Goal: Check status: Check status

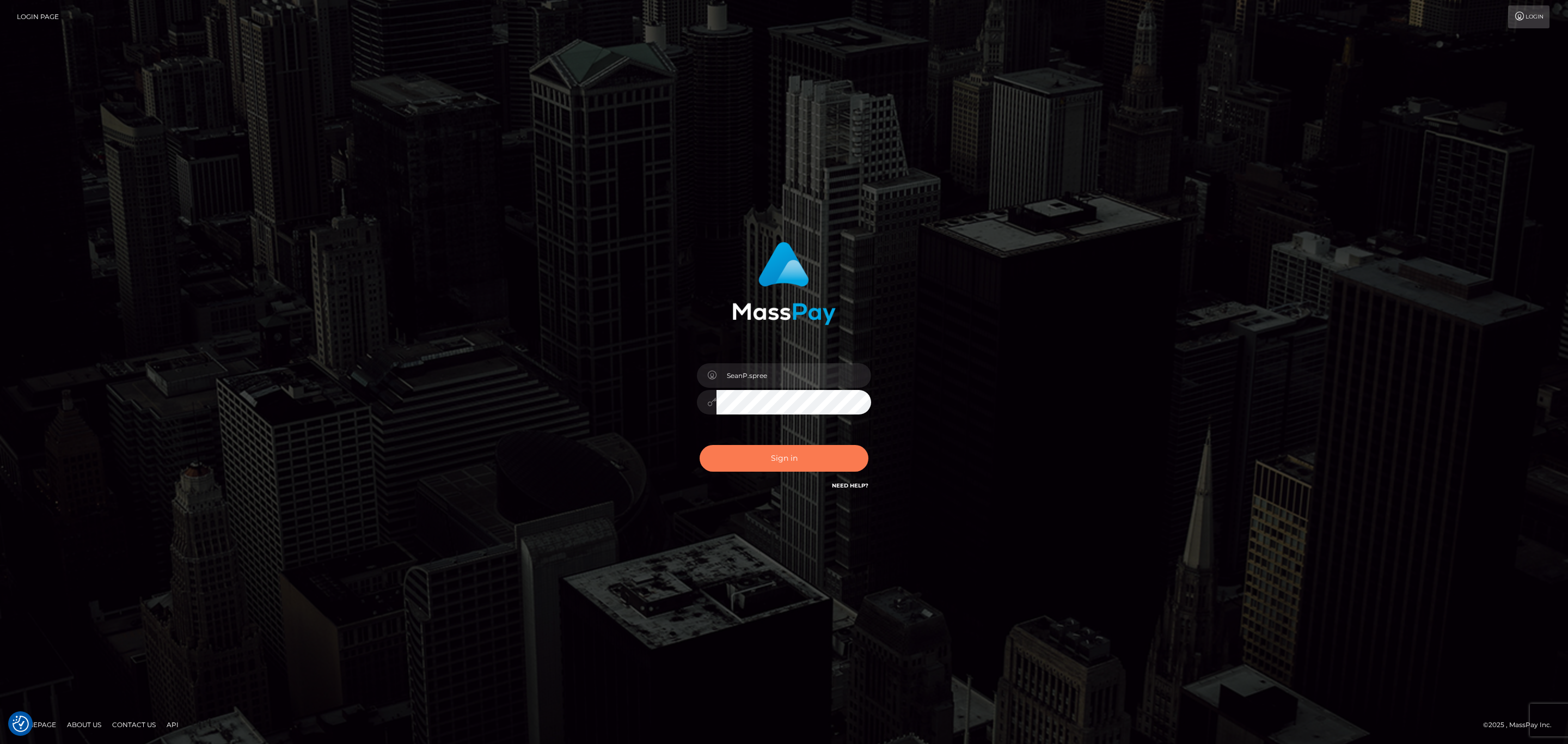
drag, startPoint x: 779, startPoint y: 462, endPoint x: 787, endPoint y: 373, distance: 89.4
click at [822, 370] on div "SeanP.spree Sign in" at bounding box center [785, 367] width 286 height 266
click at [779, 373] on input "SeanP.spree" at bounding box center [794, 376] width 155 height 24
type input "Sean.silversocial1"
click at [783, 456] on button "Sign in" at bounding box center [783, 458] width 169 height 27
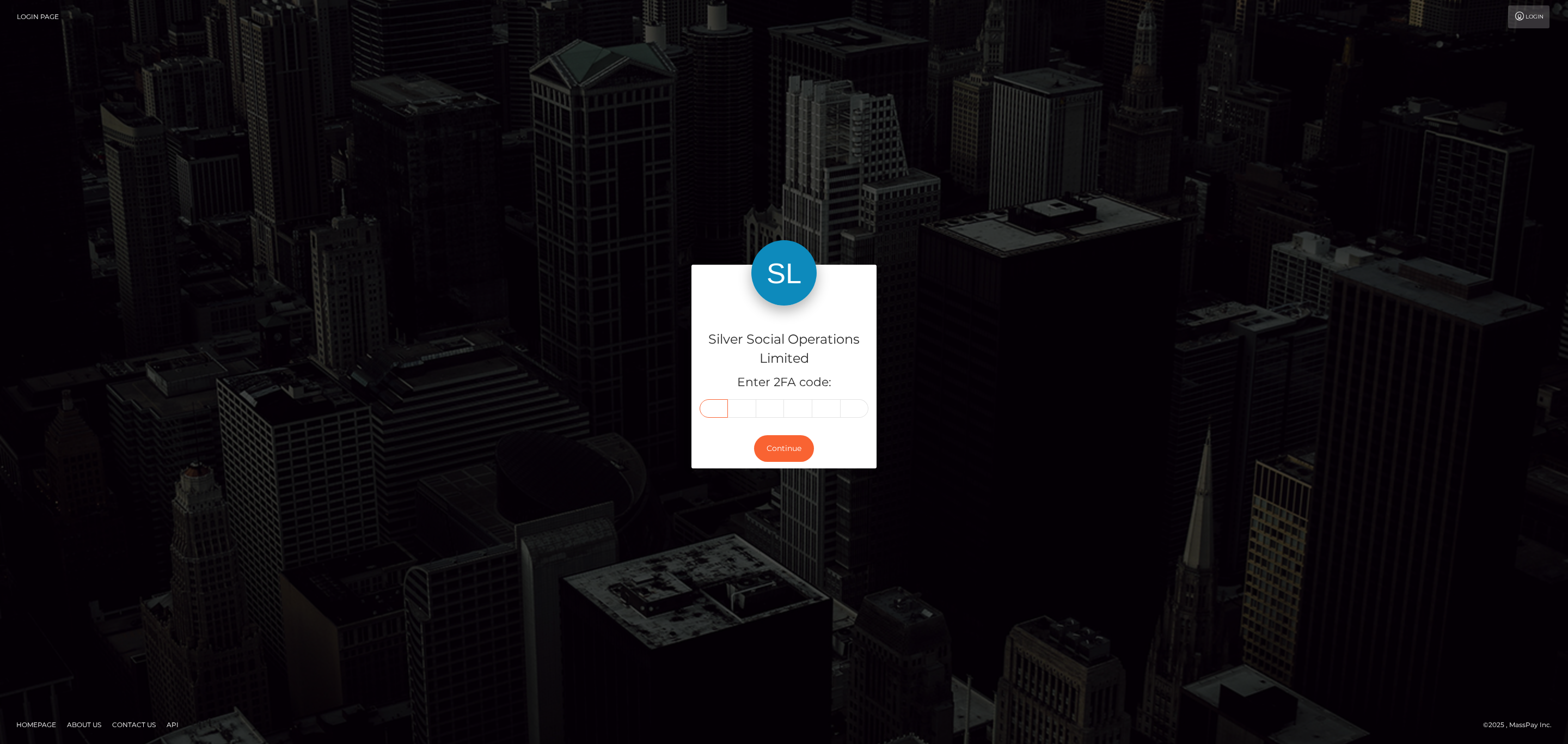
click at [724, 402] on input "text" at bounding box center [713, 409] width 29 height 18
paste input "1"
type input "1"
type input "6"
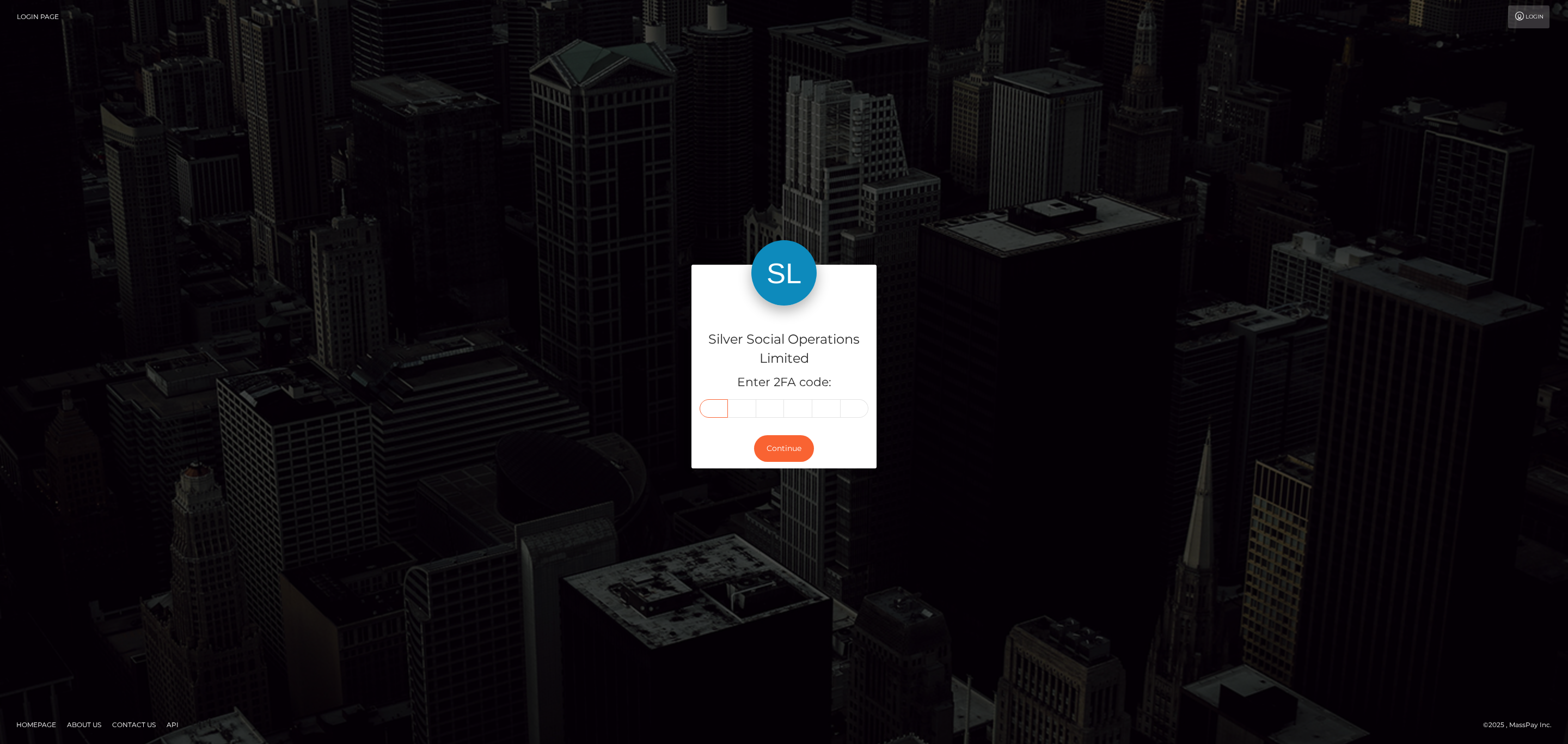
type input "4"
type input "9"
type input "5"
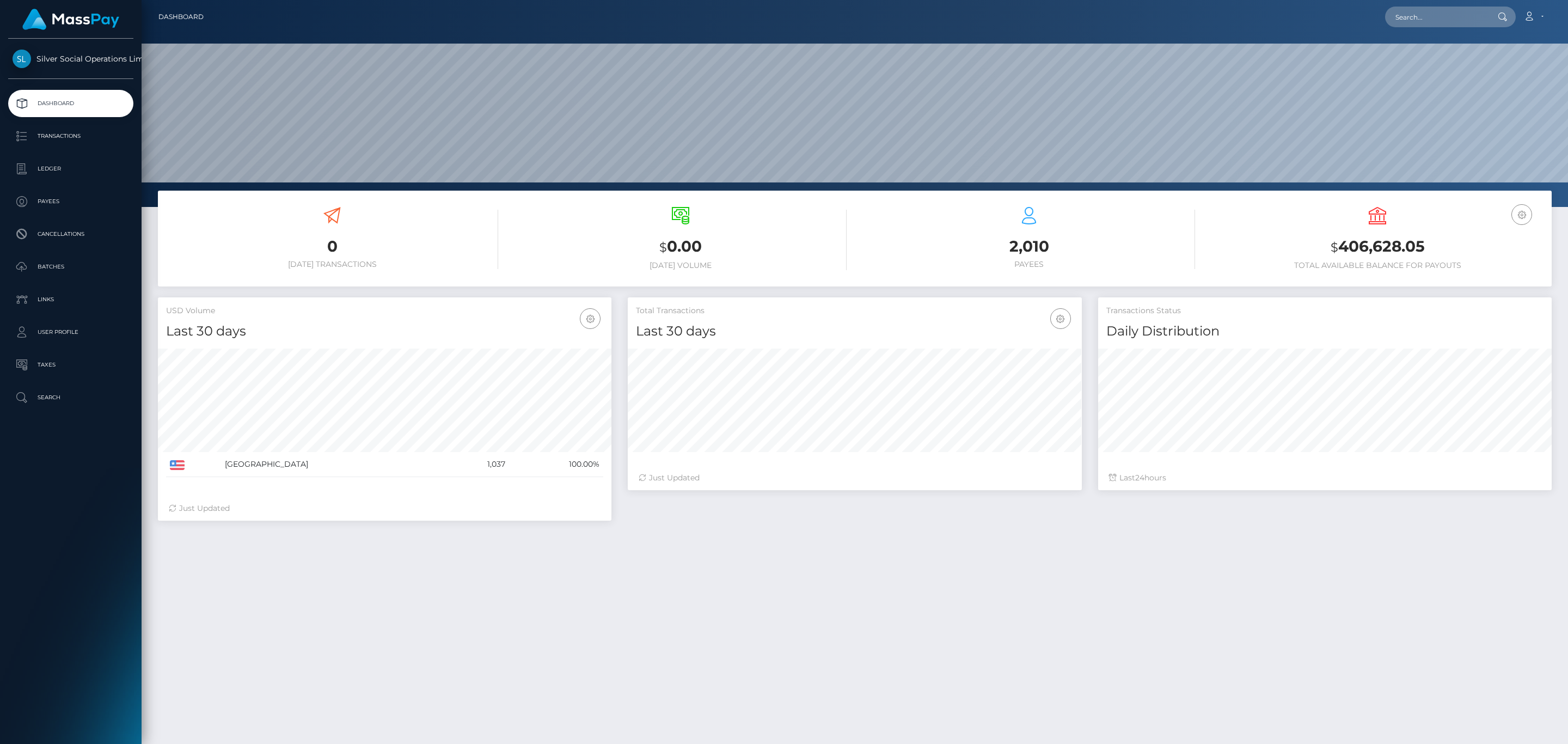
scroll to position [193, 453]
click at [1384, 240] on h3 "$ 406,628.05" at bounding box center [1377, 247] width 332 height 23
copy h3 "406,628.05"
click at [1535, 13] on icon at bounding box center [1529, 16] width 12 height 9
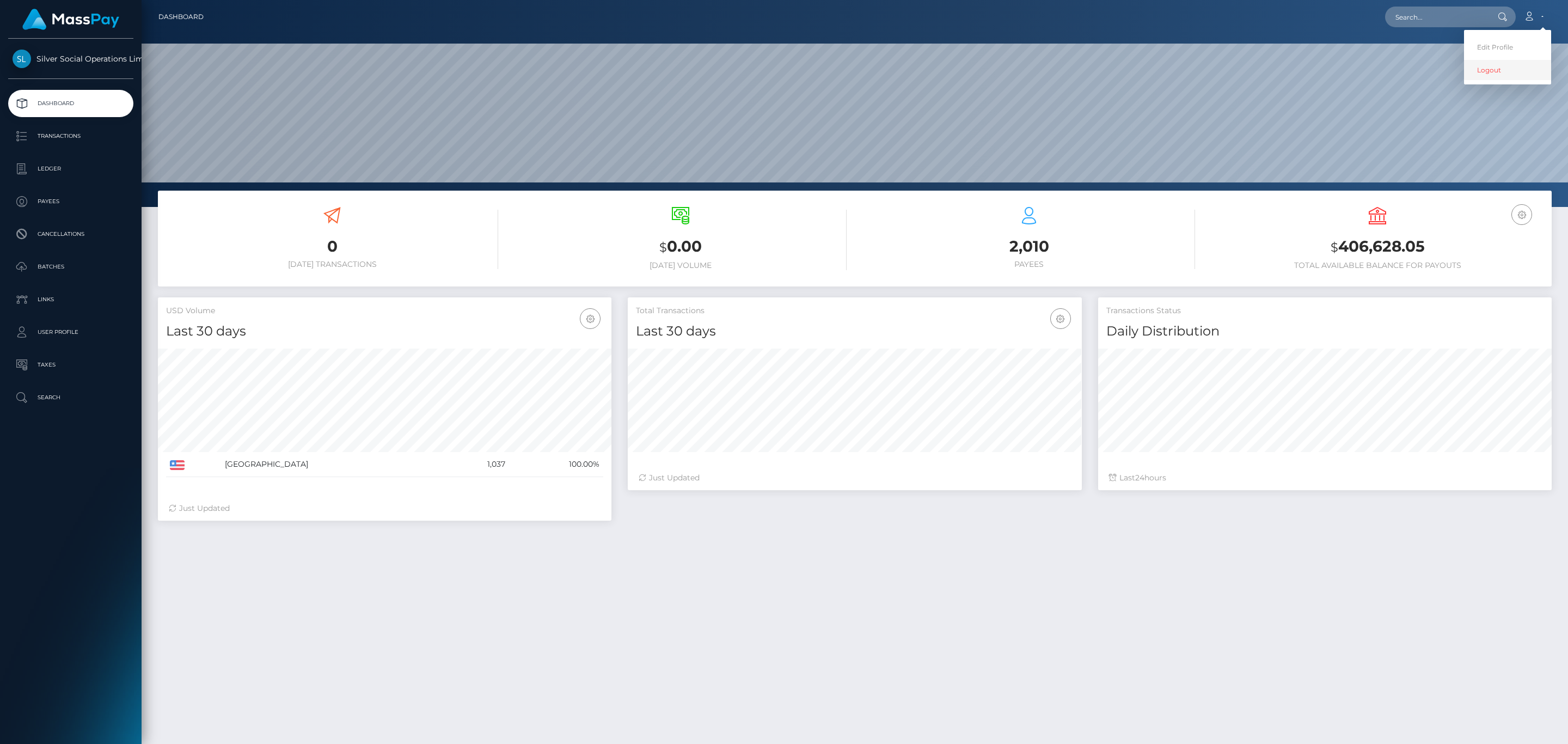
click at [1508, 71] on link "Logout" at bounding box center [1507, 69] width 87 height 20
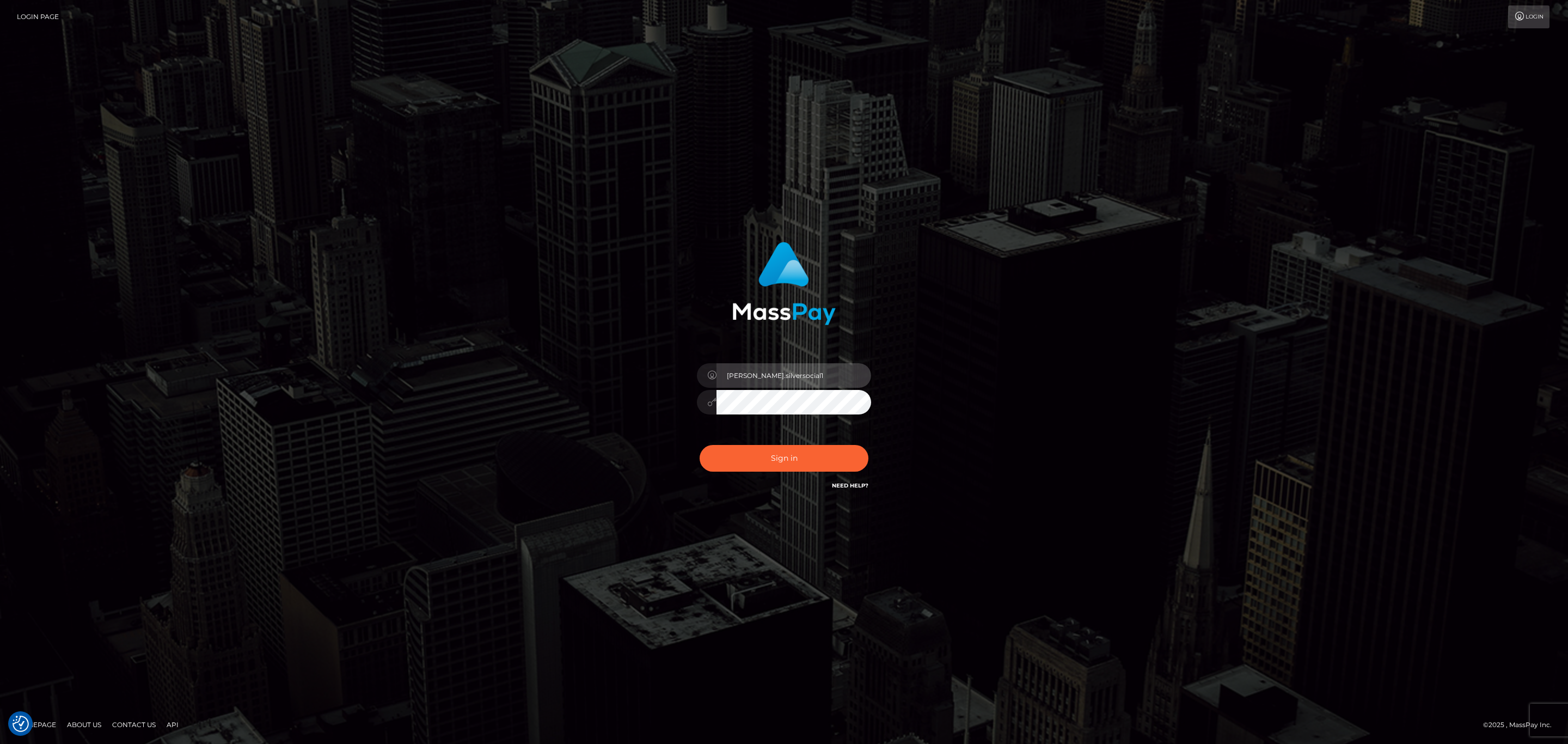
click at [835, 363] on input "Sean.silversocial1" at bounding box center [794, 376] width 155 height 24
type input "sean.ace"
click at [794, 456] on button "Sign in" at bounding box center [783, 458] width 169 height 27
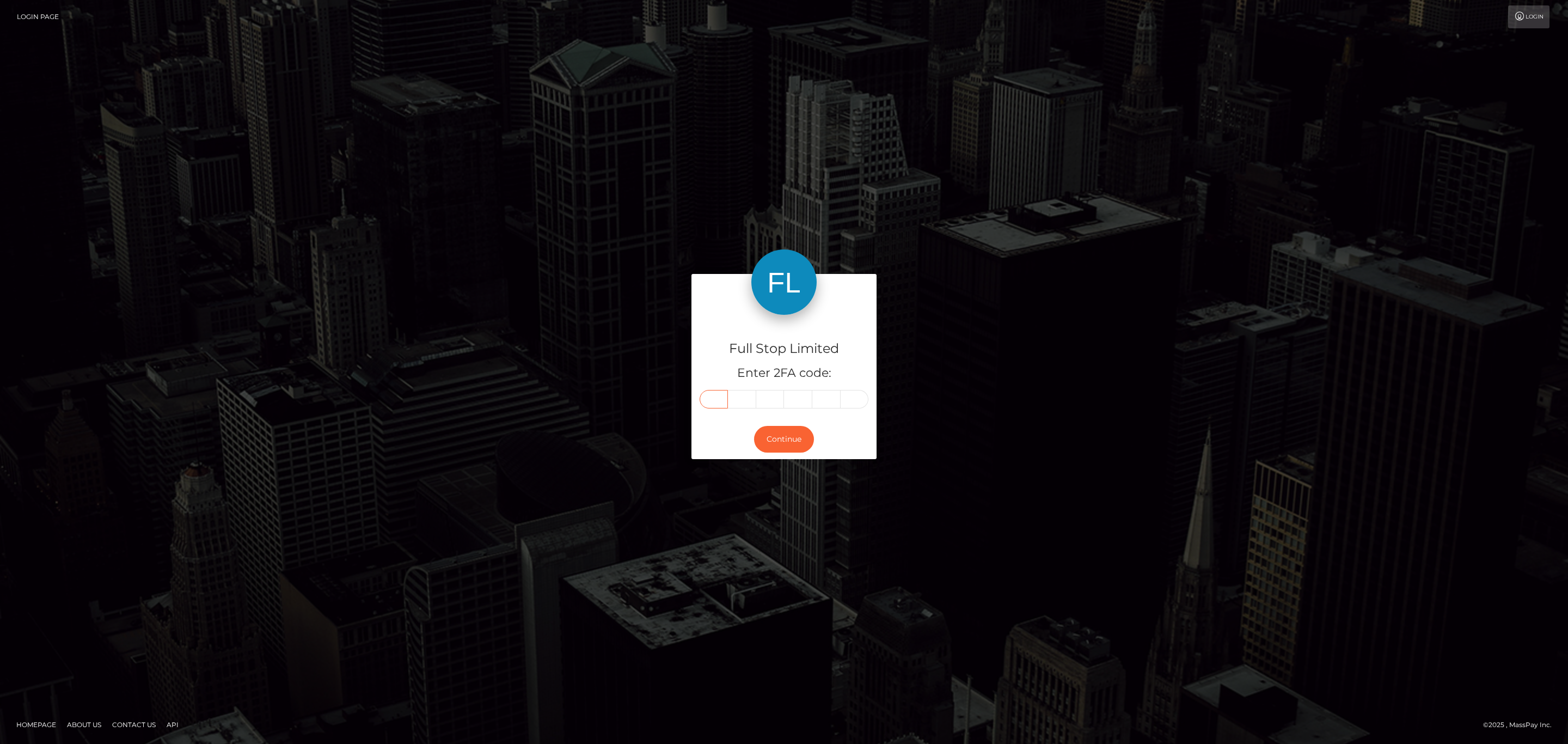
click at [714, 405] on input "text" at bounding box center [713, 399] width 29 height 18
paste input "7"
type input "7"
type input "4"
type input "0"
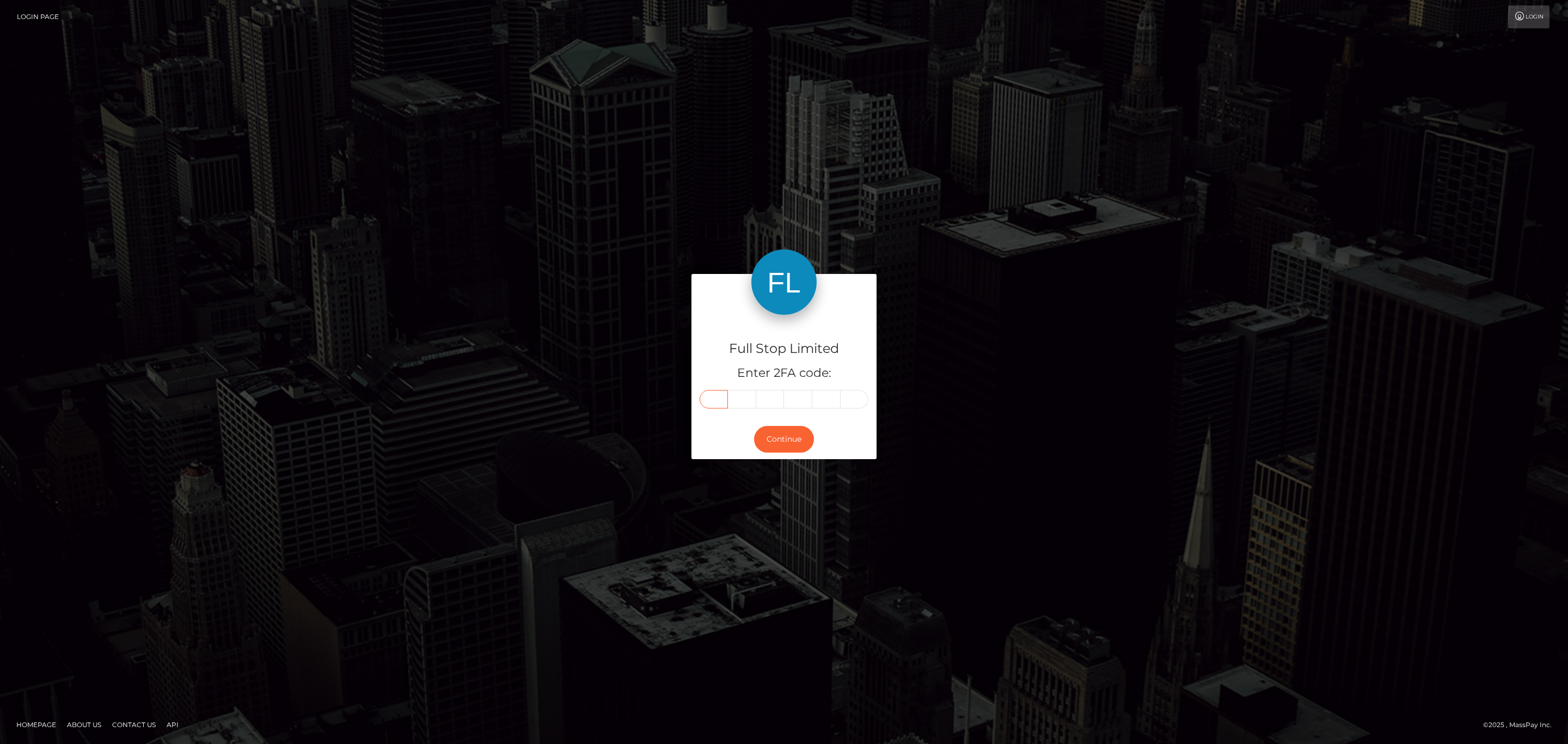
type input "6"
type input "8"
type input "7"
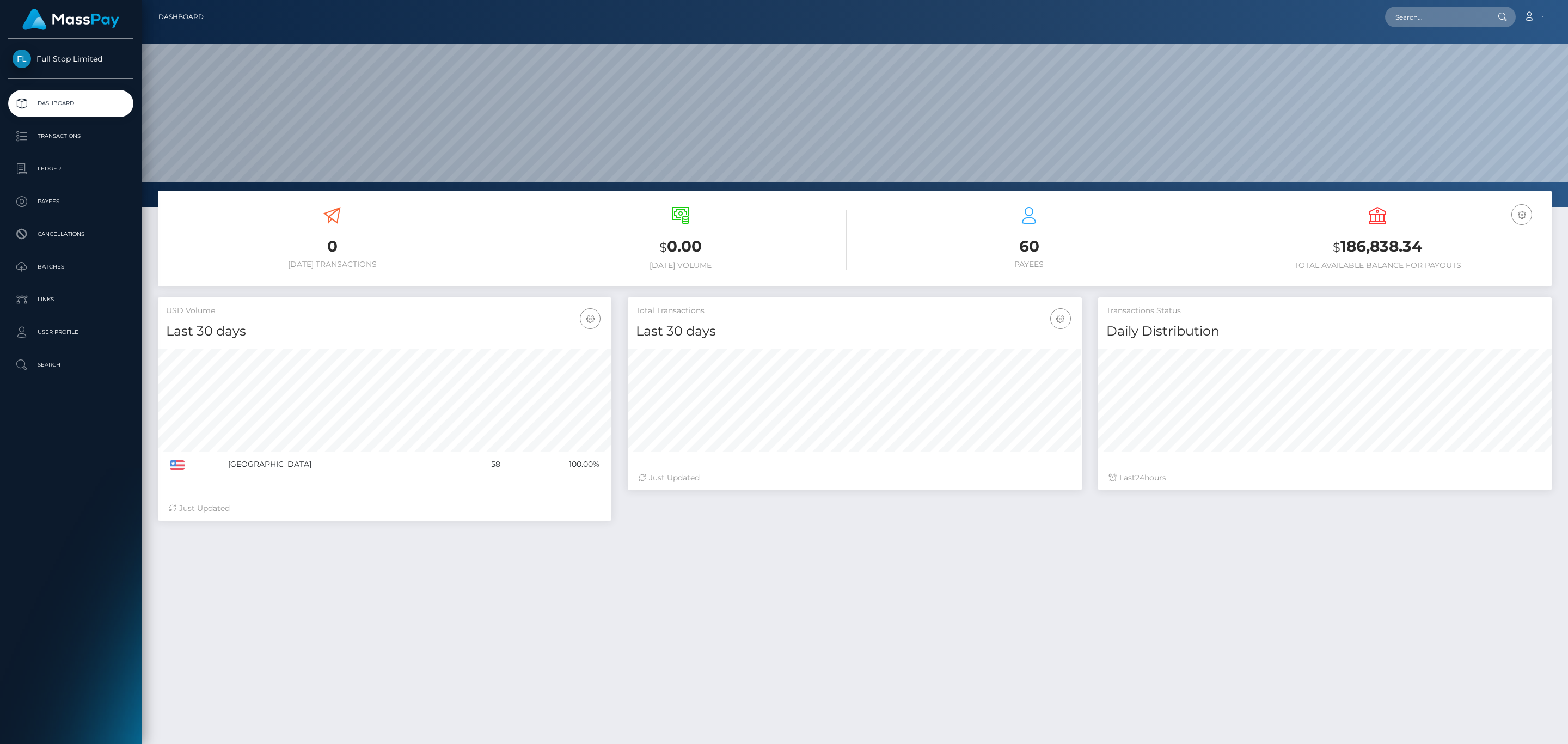
scroll to position [193, 453]
click at [1366, 245] on h3 "$ 186,838.34" at bounding box center [1377, 247] width 332 height 23
copy h3 "186,838.34"
click at [1532, 13] on icon at bounding box center [1529, 16] width 12 height 9
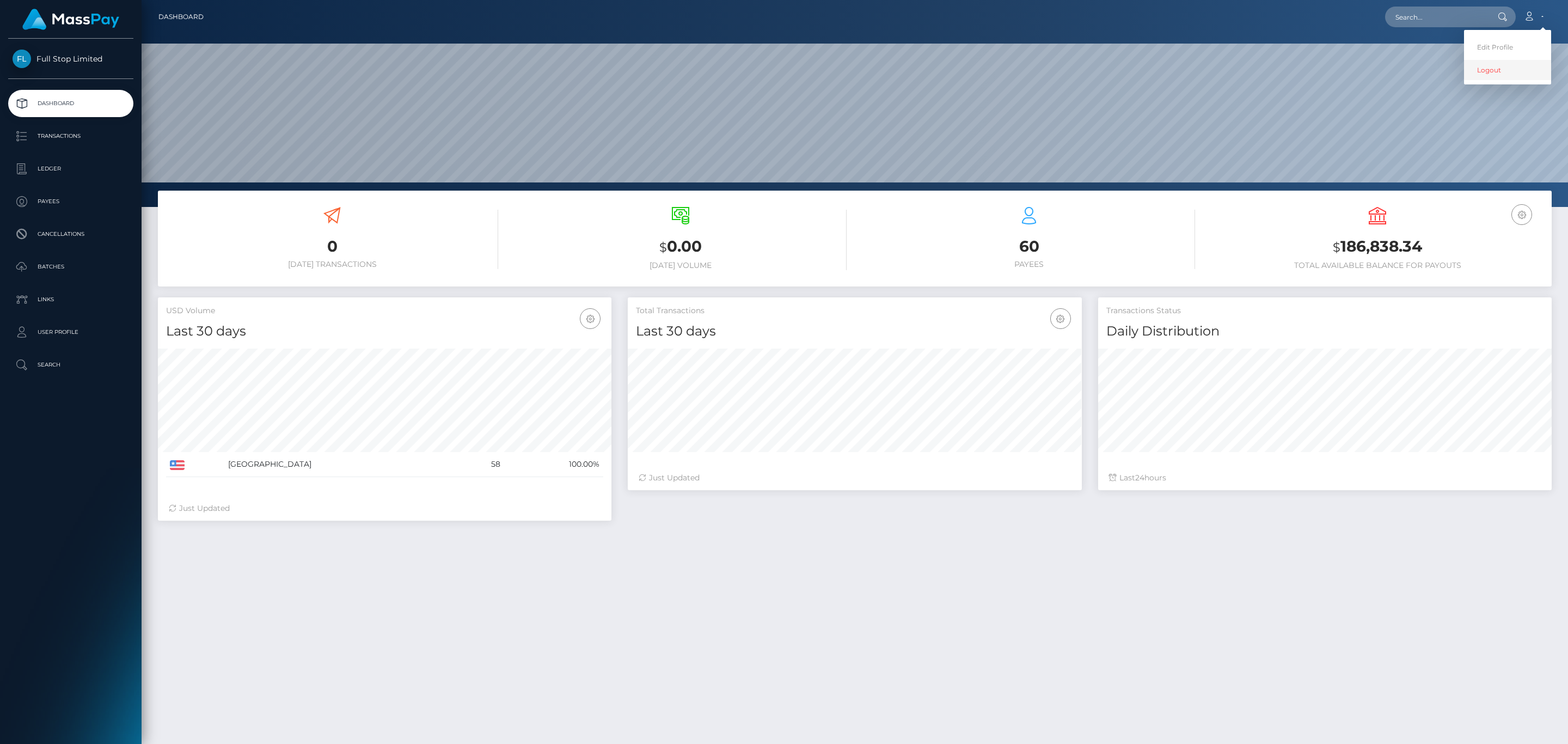
click at [1483, 77] on link "Logout" at bounding box center [1507, 69] width 87 height 20
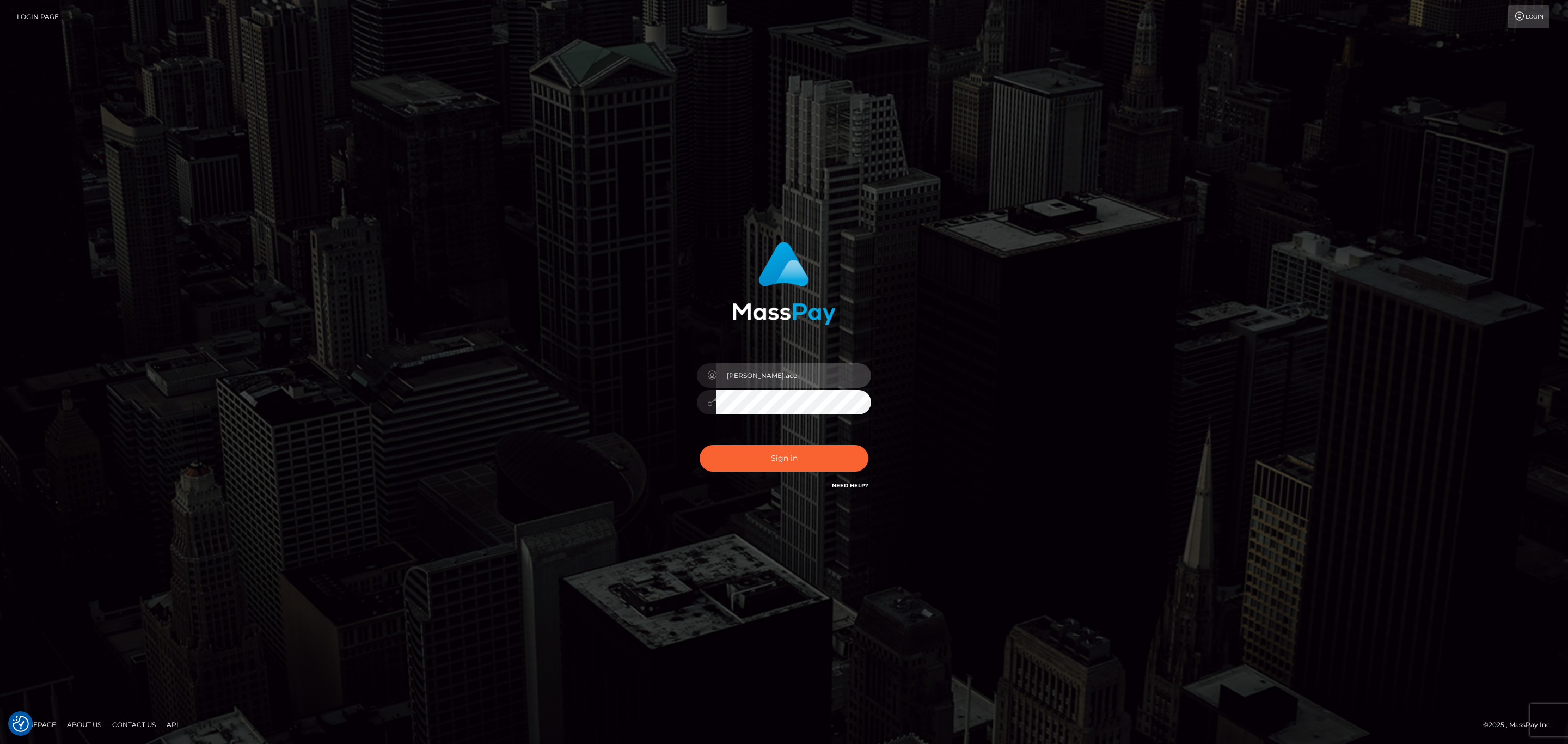
click at [758, 376] on input "sean.ace" at bounding box center [794, 376] width 155 height 24
type input "sean.megabonanza"
click at [775, 453] on button "Sign in" at bounding box center [783, 458] width 169 height 27
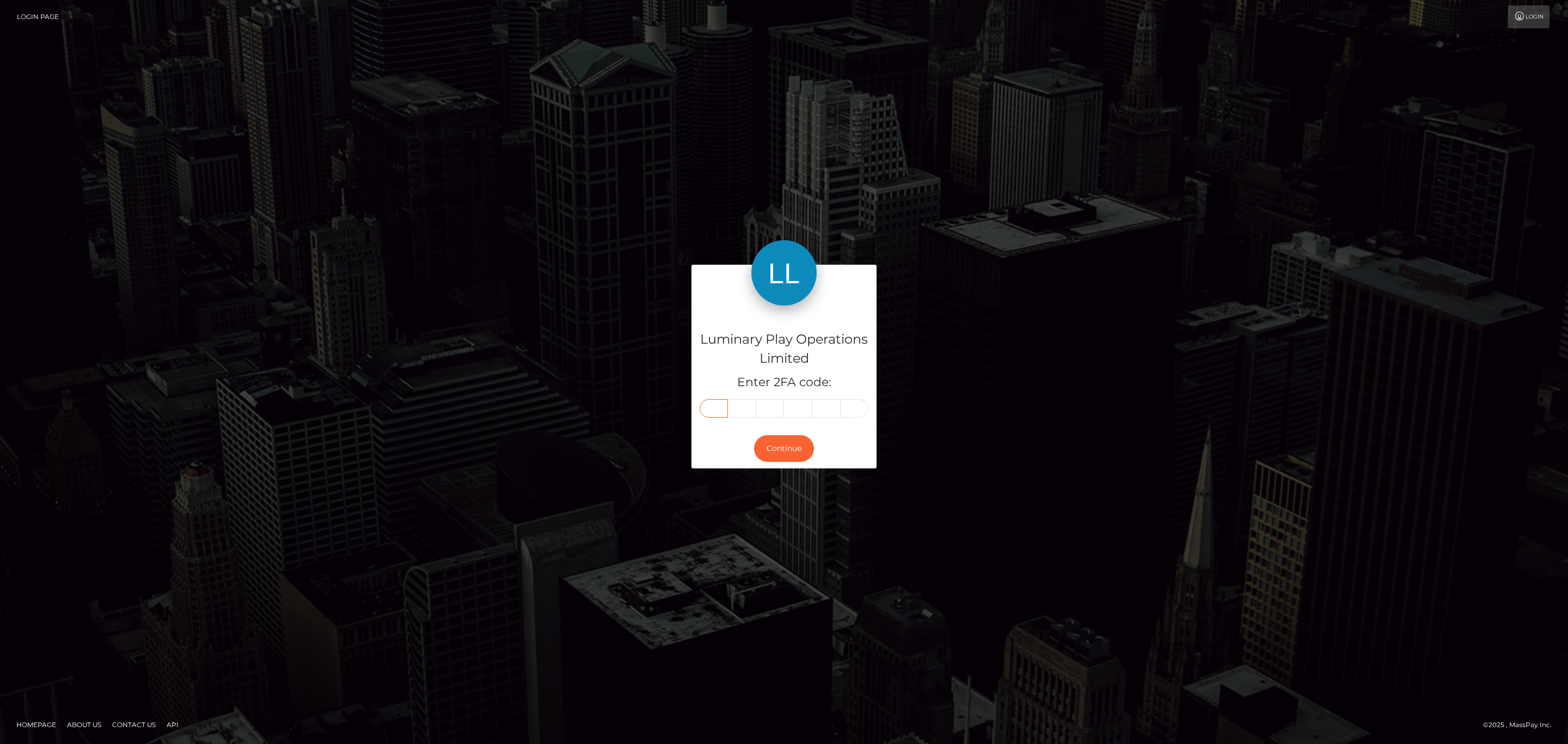
click at [710, 404] on input "text" at bounding box center [713, 409] width 29 height 18
paste input "7"
type input "7"
type input "5"
type input "1"
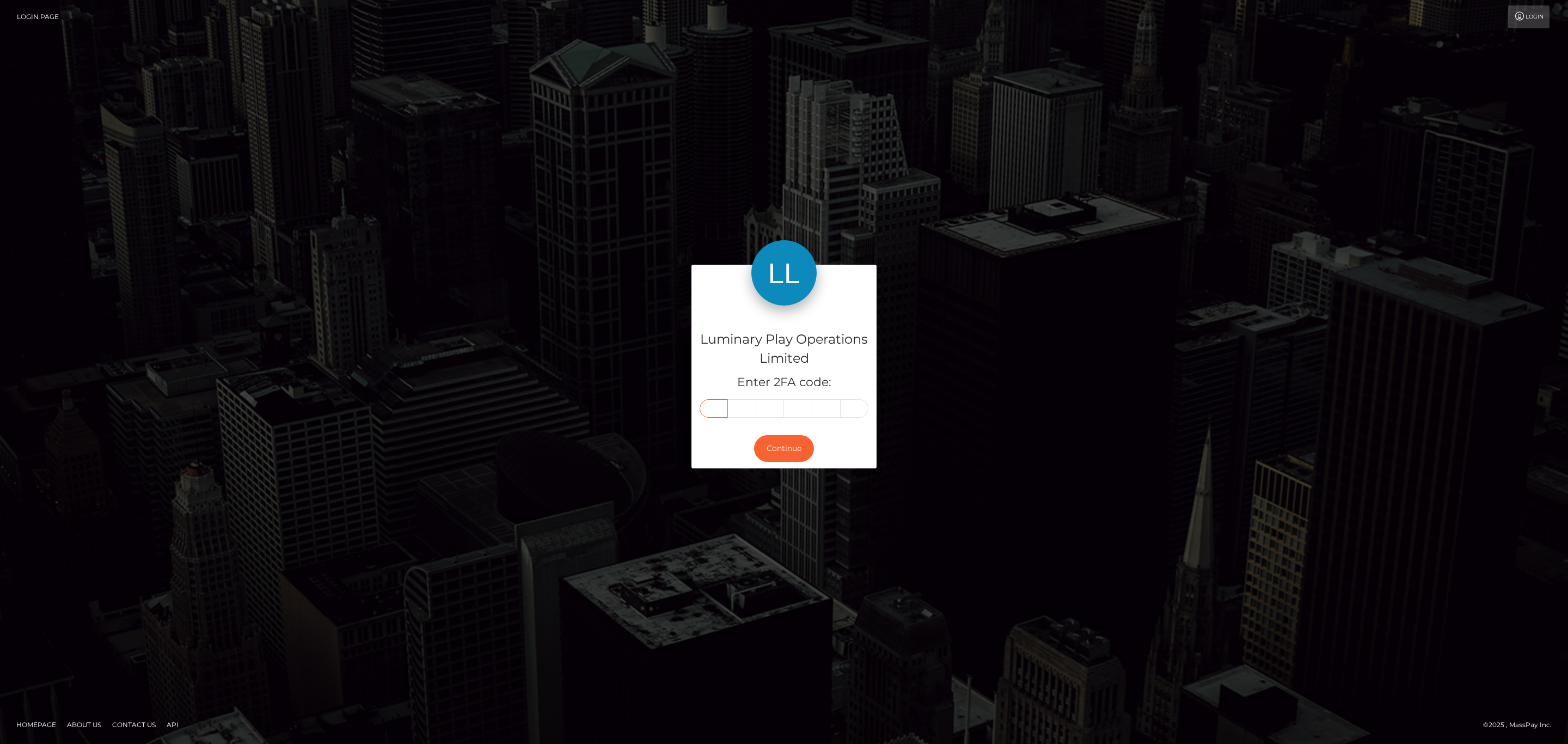
type input "0"
type input "2"
type input "8"
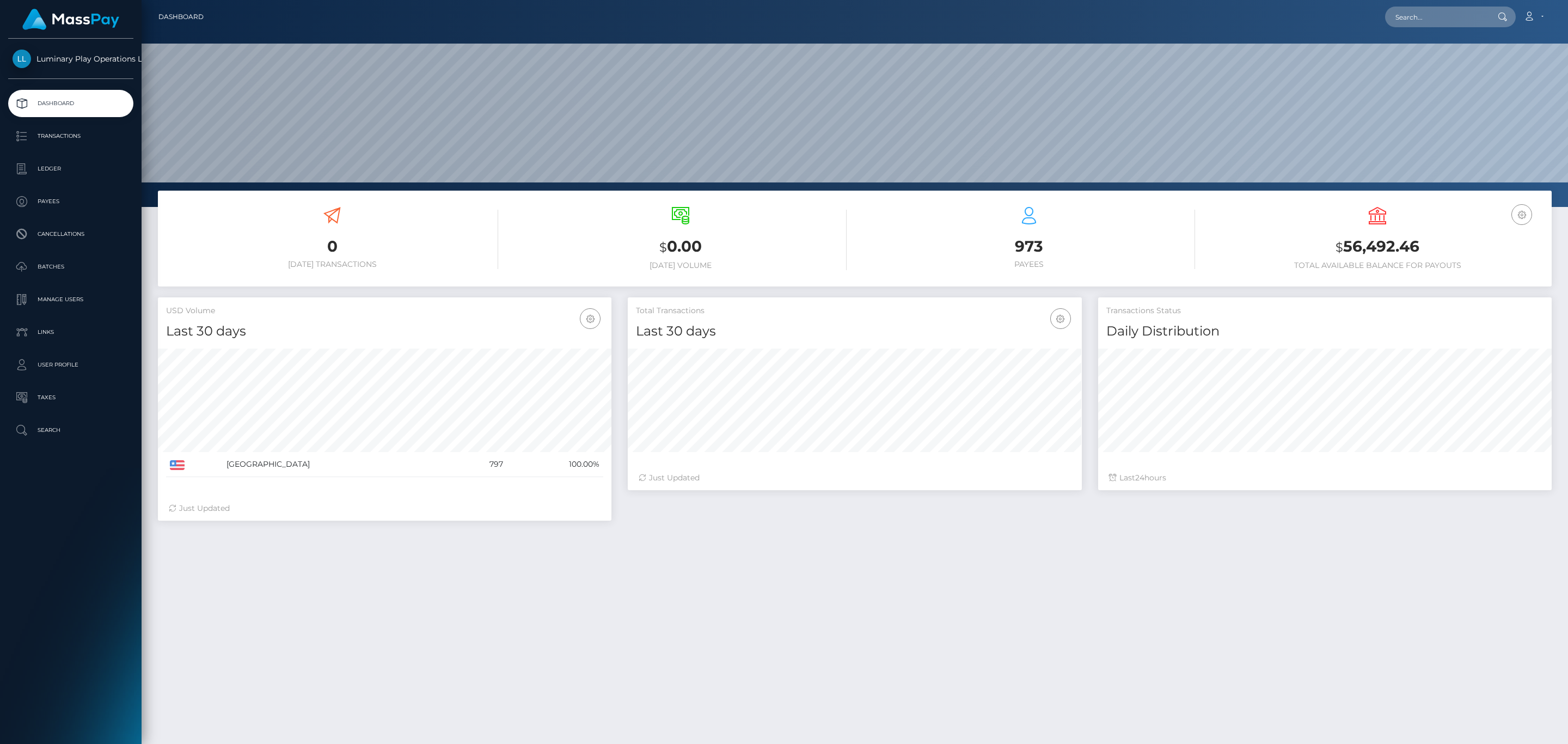
scroll to position [193, 453]
click at [1379, 255] on h3 "$ 56,492.46" at bounding box center [1377, 247] width 332 height 23
copy h3 "56,492.46"
